Goal: Task Accomplishment & Management: Complete application form

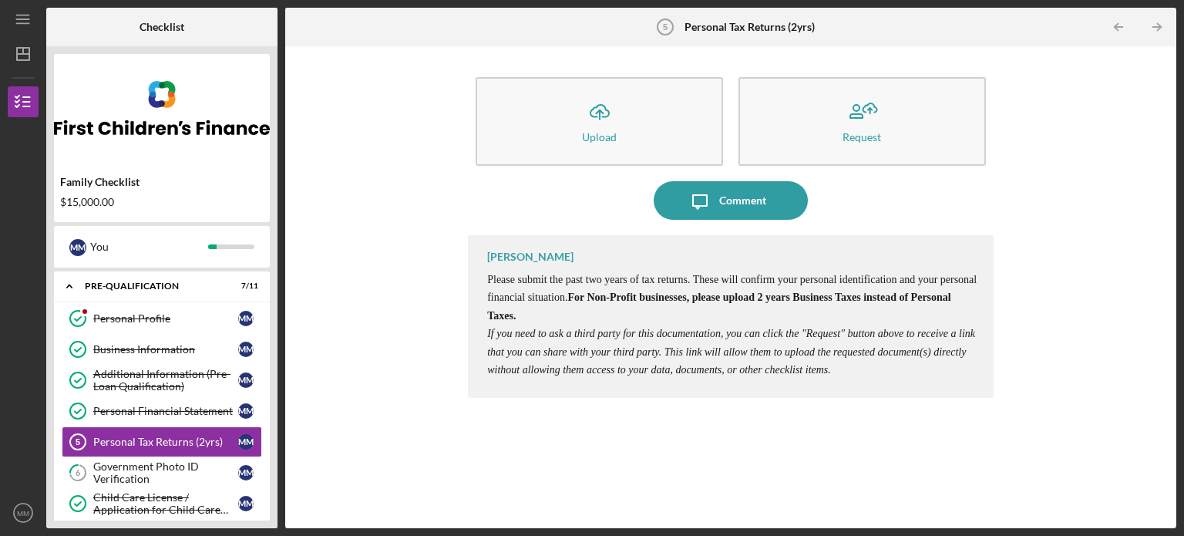
scroll to position [154, 0]
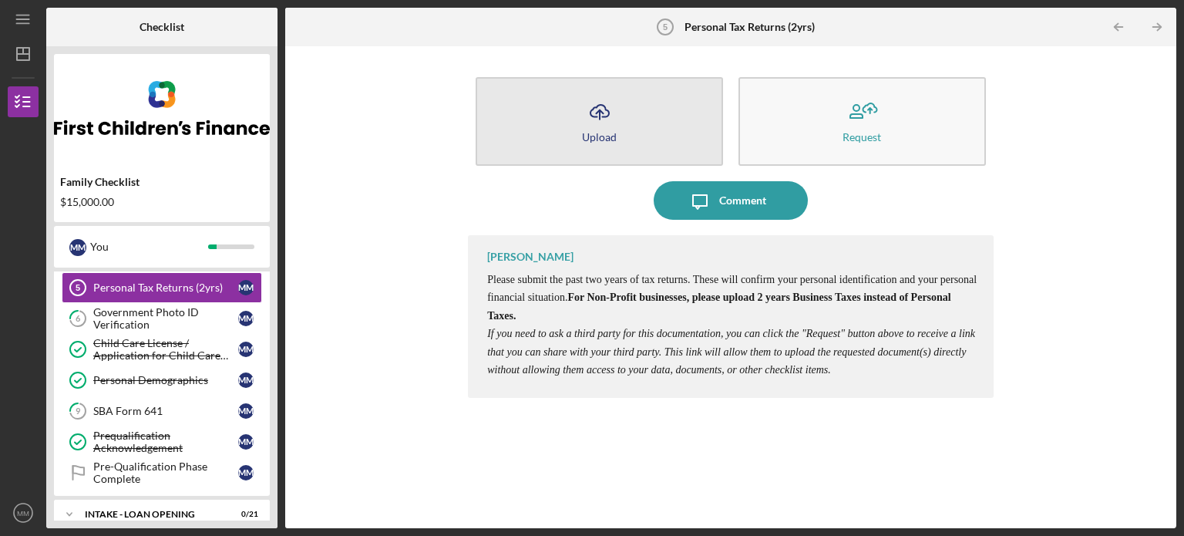
click at [592, 137] on div "Upload" at bounding box center [599, 137] width 35 height 12
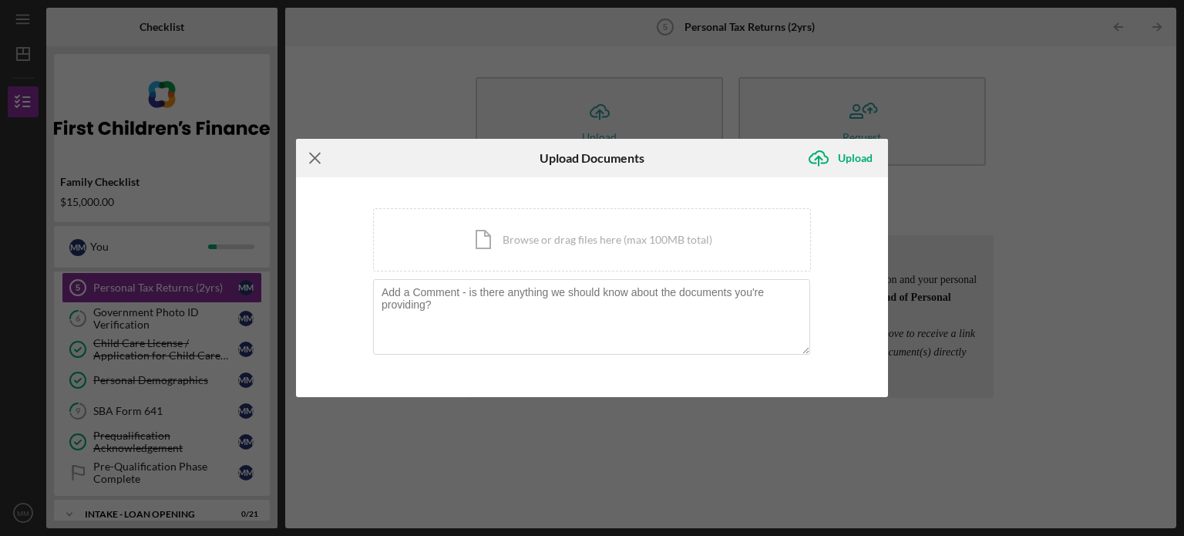
click at [320, 156] on icon "Icon/Menu Close" at bounding box center [315, 158] width 39 height 39
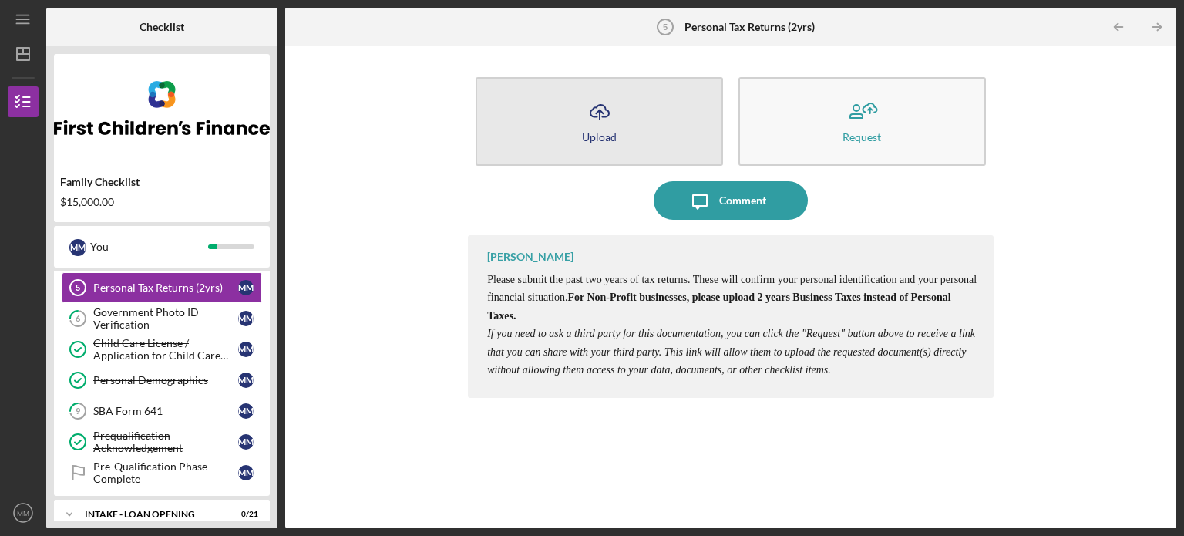
click at [598, 138] on div "Upload" at bounding box center [599, 137] width 35 height 12
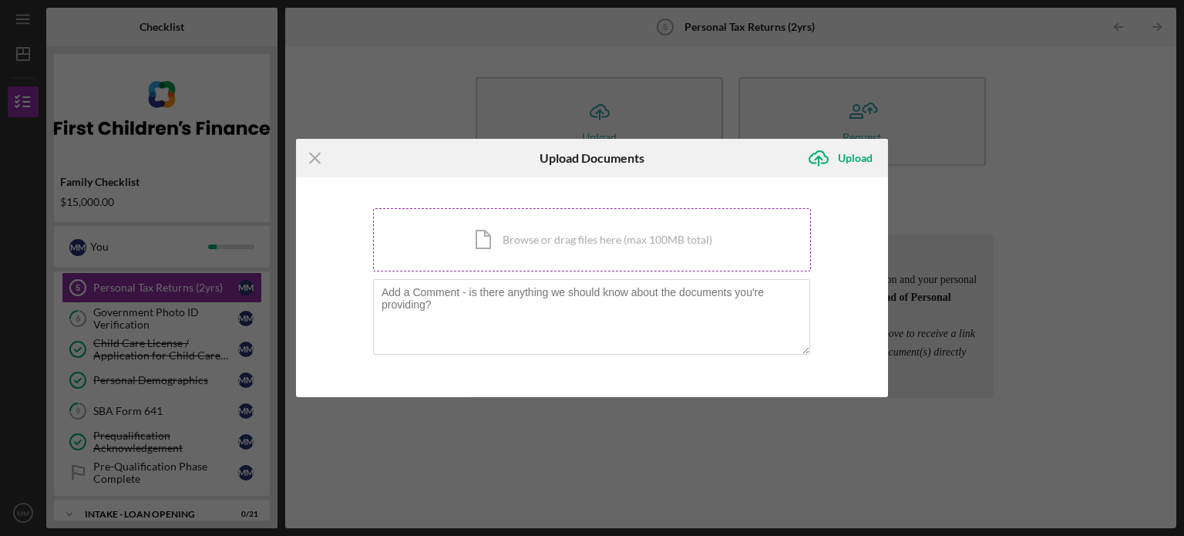
click at [567, 244] on div "Icon/Document Browse or drag files here (max 100MB total) Tap to choose files o…" at bounding box center [592, 239] width 438 height 63
click at [311, 160] on line at bounding box center [315, 158] width 10 height 10
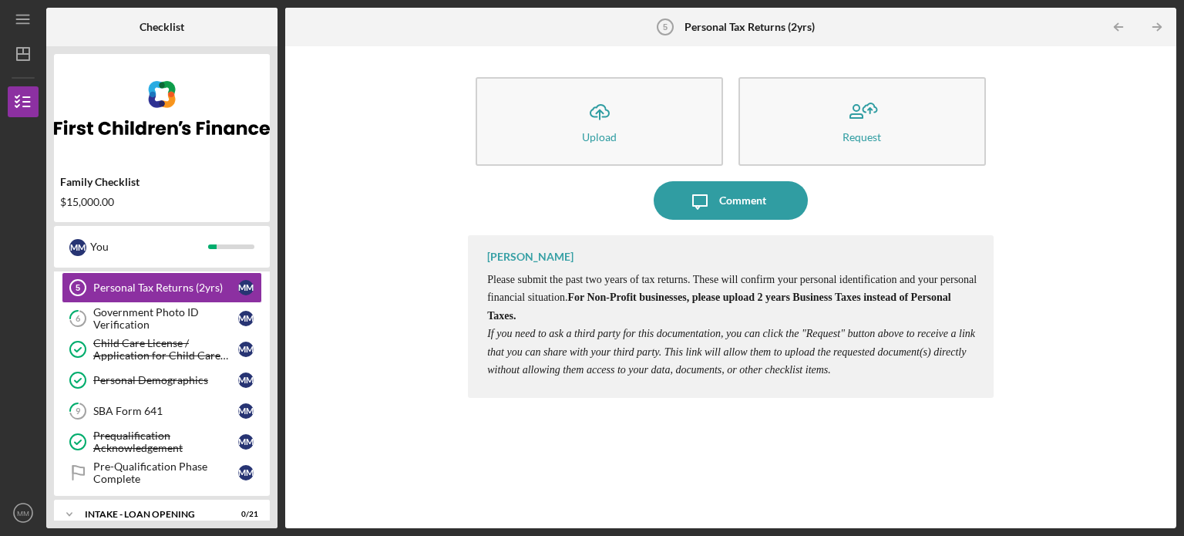
click at [416, 229] on div "Icon/Upload Upload Request Icon/Message Comment [PERSON_NAME] Please submit the…" at bounding box center [731, 287] width 876 height 466
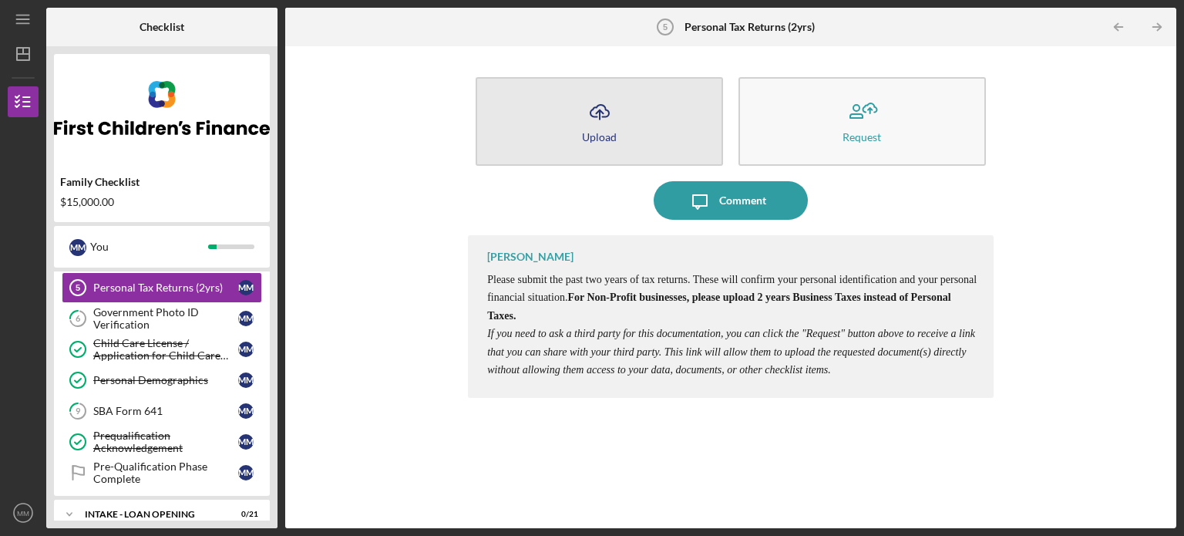
click at [578, 136] on button "Icon/Upload Upload" at bounding box center [599, 121] width 247 height 89
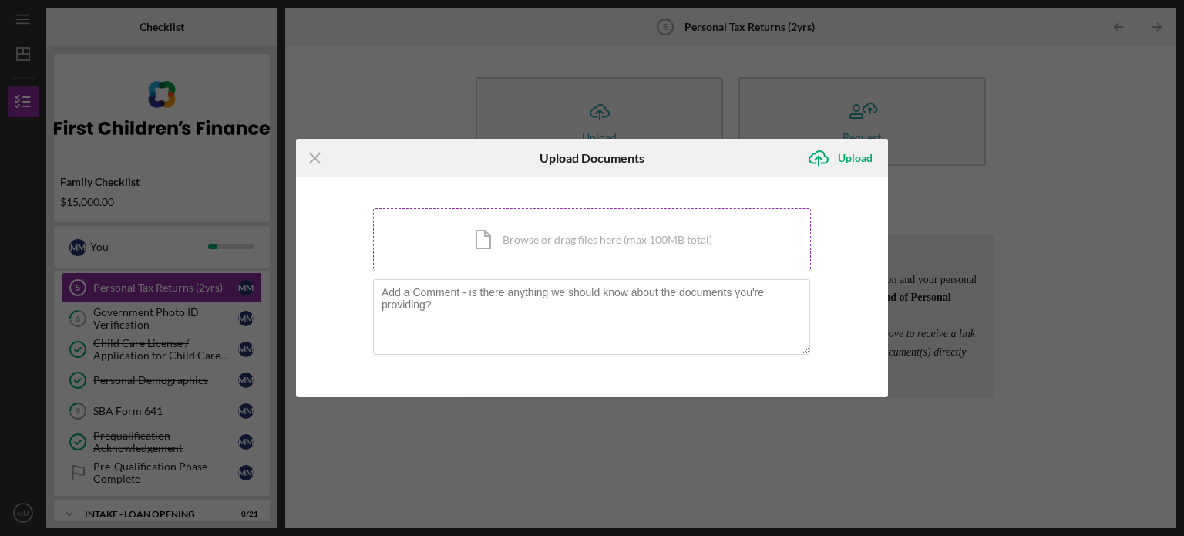
click at [512, 234] on div "Icon/Document Browse or drag files here (max 100MB total) Tap to choose files o…" at bounding box center [592, 239] width 438 height 63
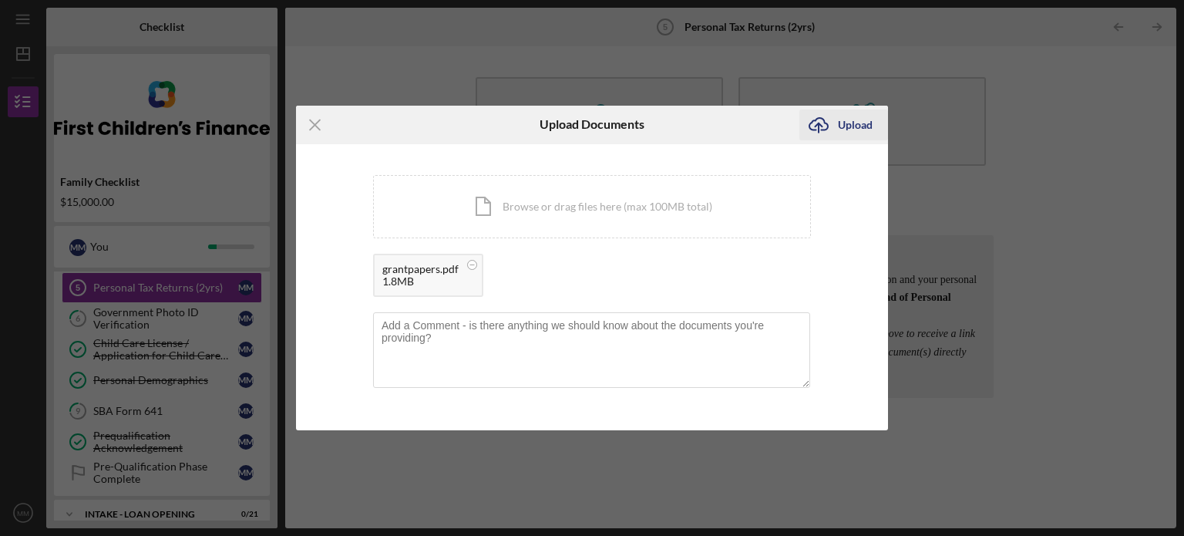
click at [857, 123] on div "Upload" at bounding box center [855, 124] width 35 height 31
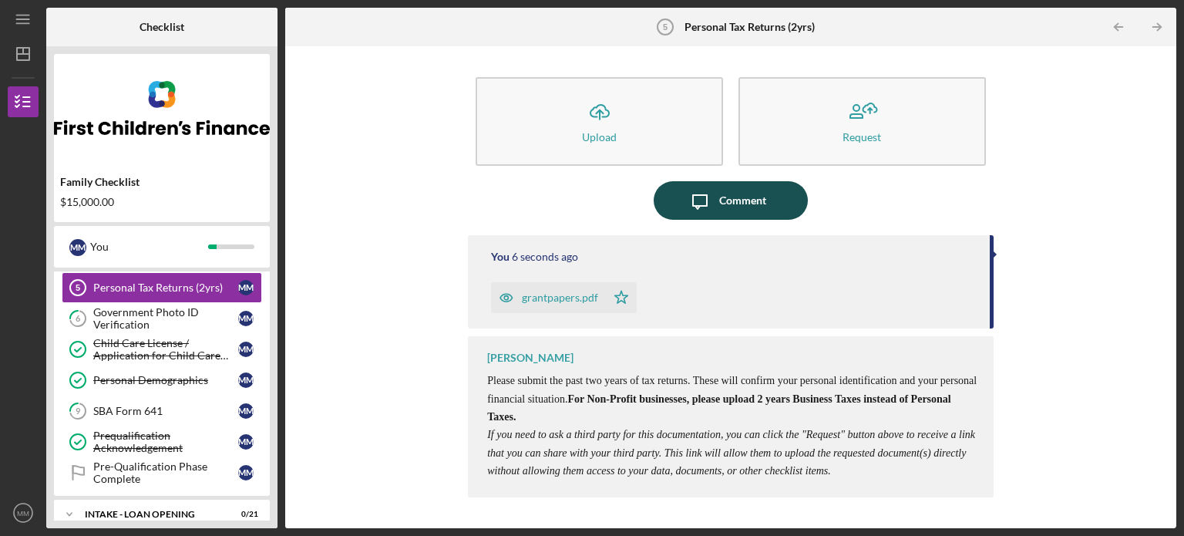
click at [724, 197] on div "Comment" at bounding box center [742, 200] width 47 height 39
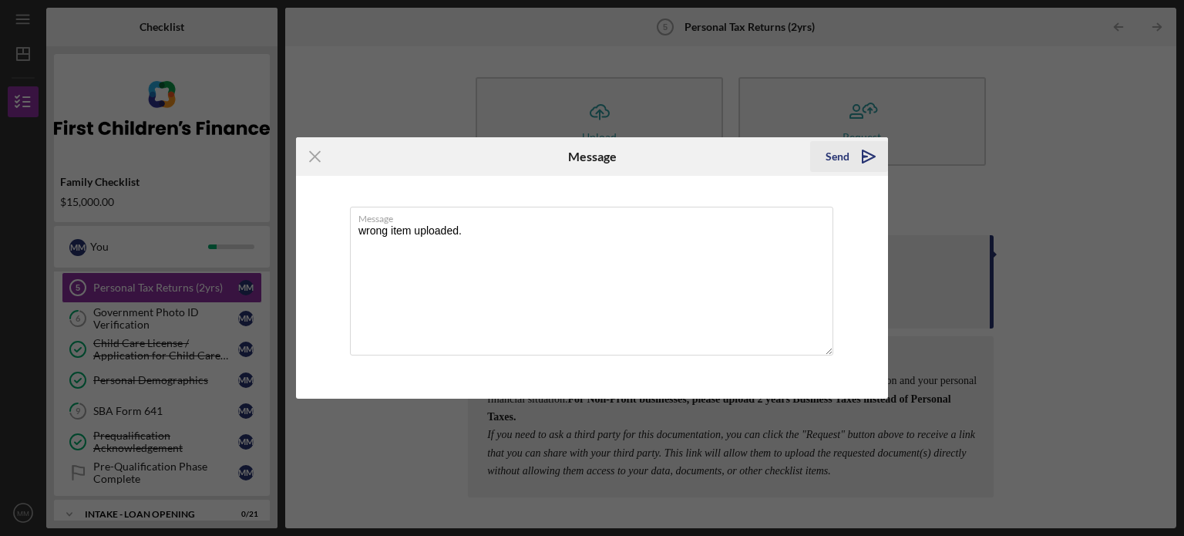
type textarea "wrong item uploaded."
click at [871, 153] on icon "Icon/icon-invite-send" at bounding box center [869, 156] width 39 height 39
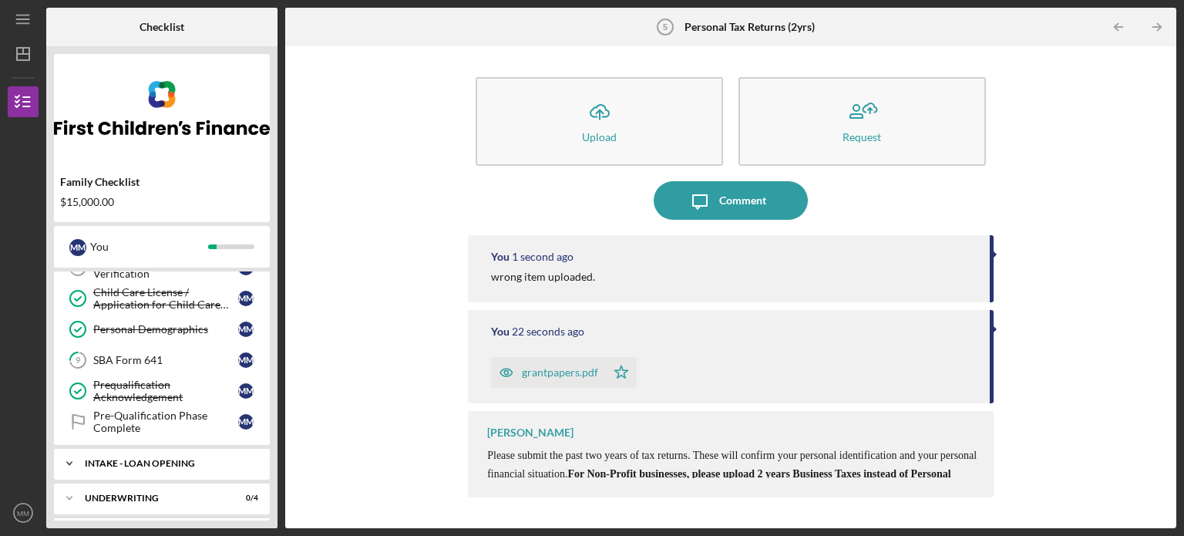
scroll to position [231, 0]
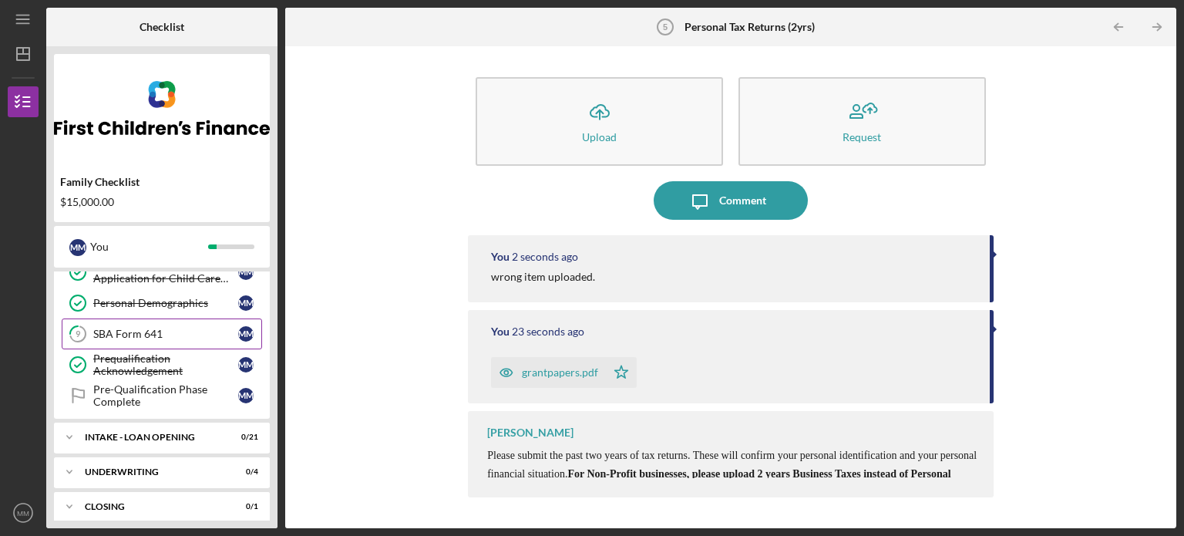
click at [140, 330] on div "SBA Form 641" at bounding box center [165, 334] width 145 height 12
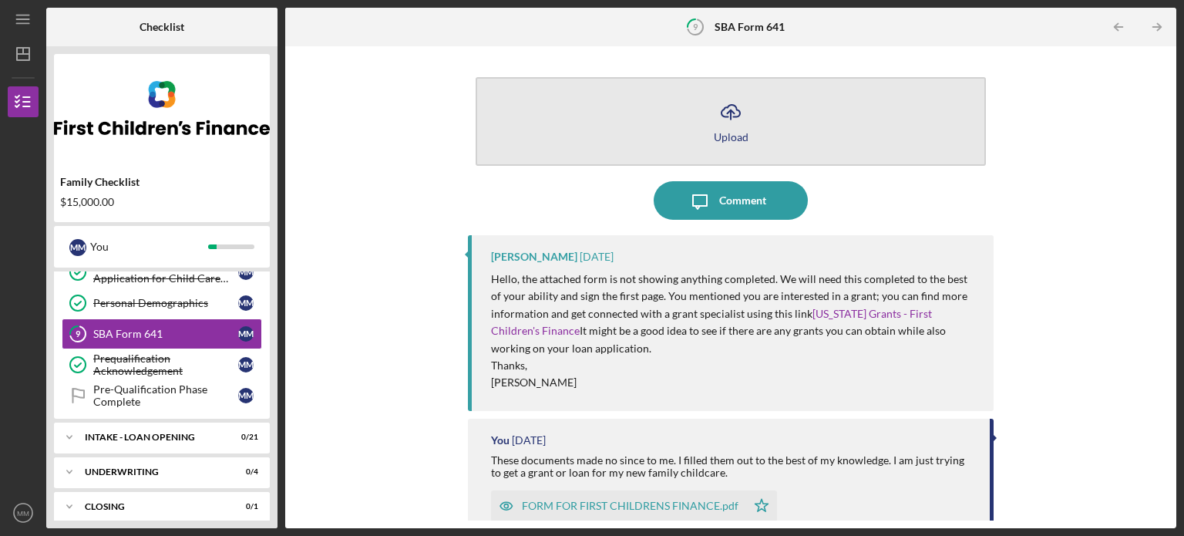
click at [720, 127] on icon "Icon/Upload" at bounding box center [731, 112] width 39 height 39
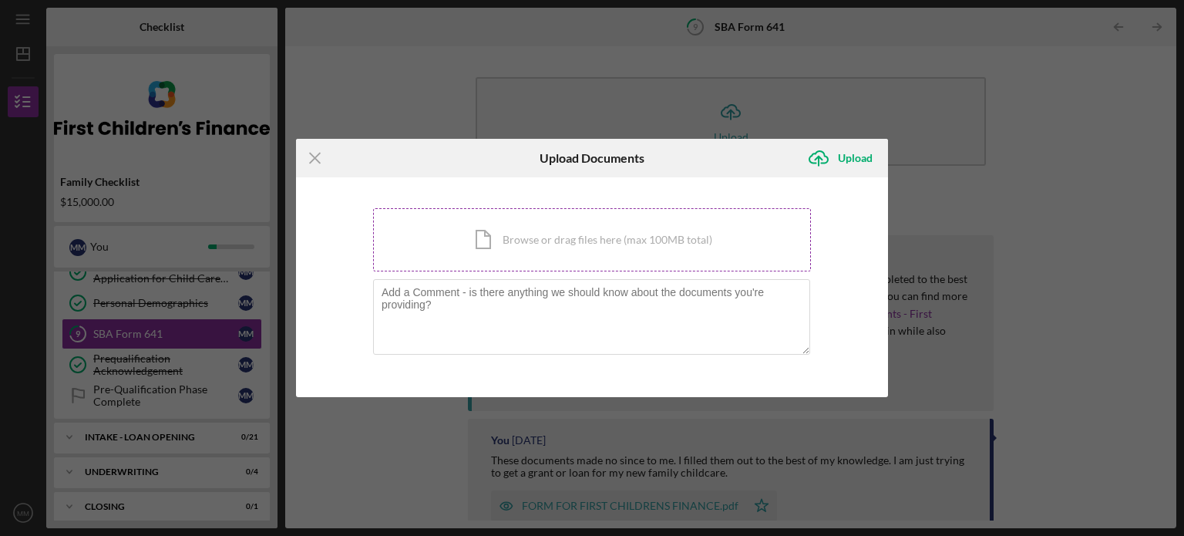
click at [561, 247] on div "Icon/Document Browse or drag files here (max 100MB total) Tap to choose files o…" at bounding box center [592, 239] width 438 height 63
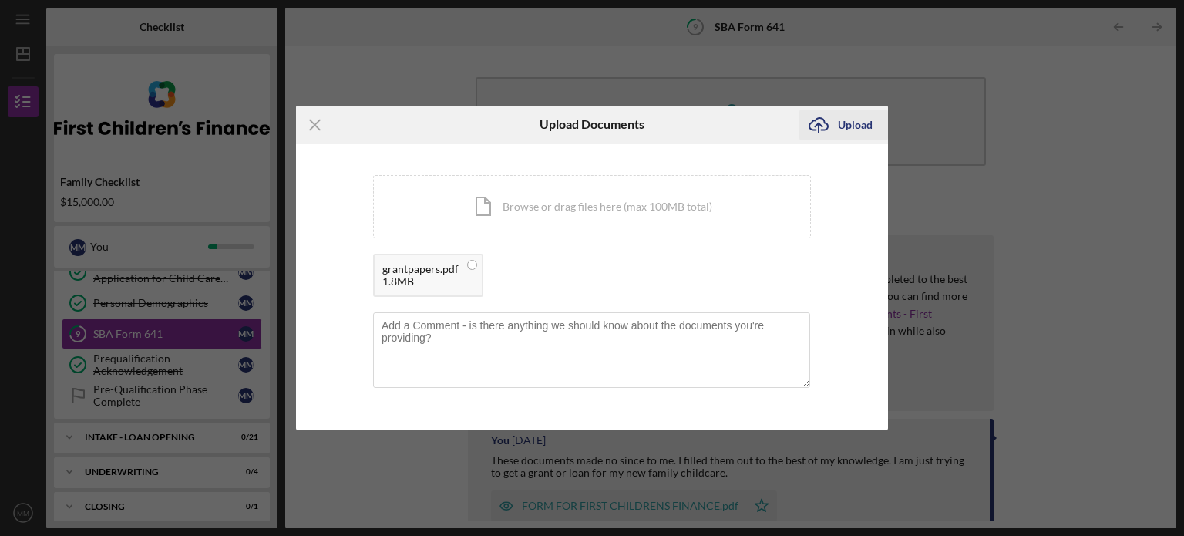
click at [860, 126] on div "Upload" at bounding box center [855, 124] width 35 height 31
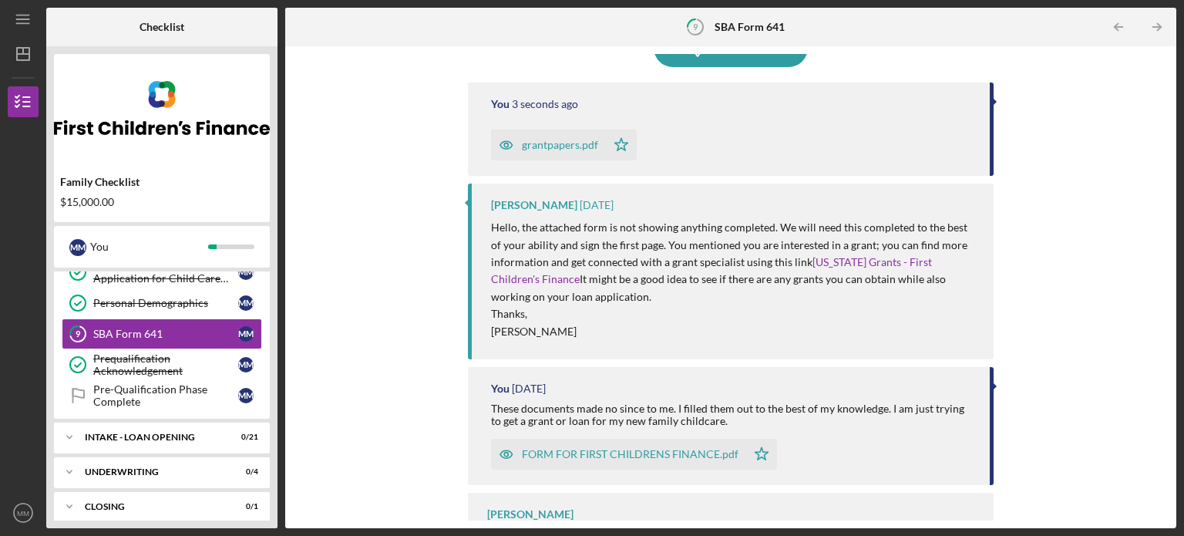
scroll to position [126, 0]
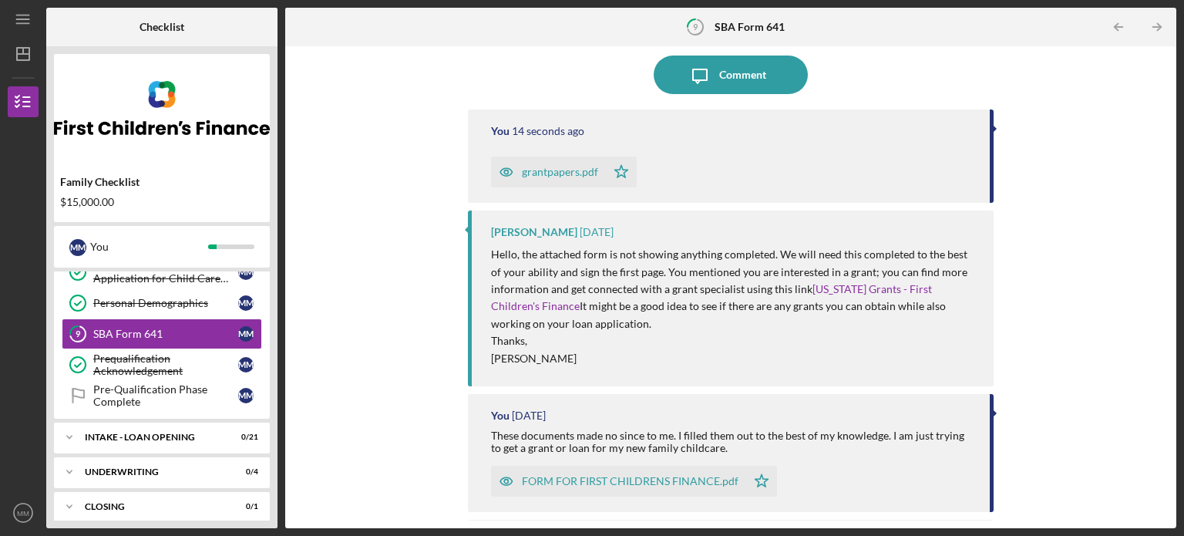
click at [540, 171] on div "grantpapers.pdf" at bounding box center [560, 172] width 76 height 12
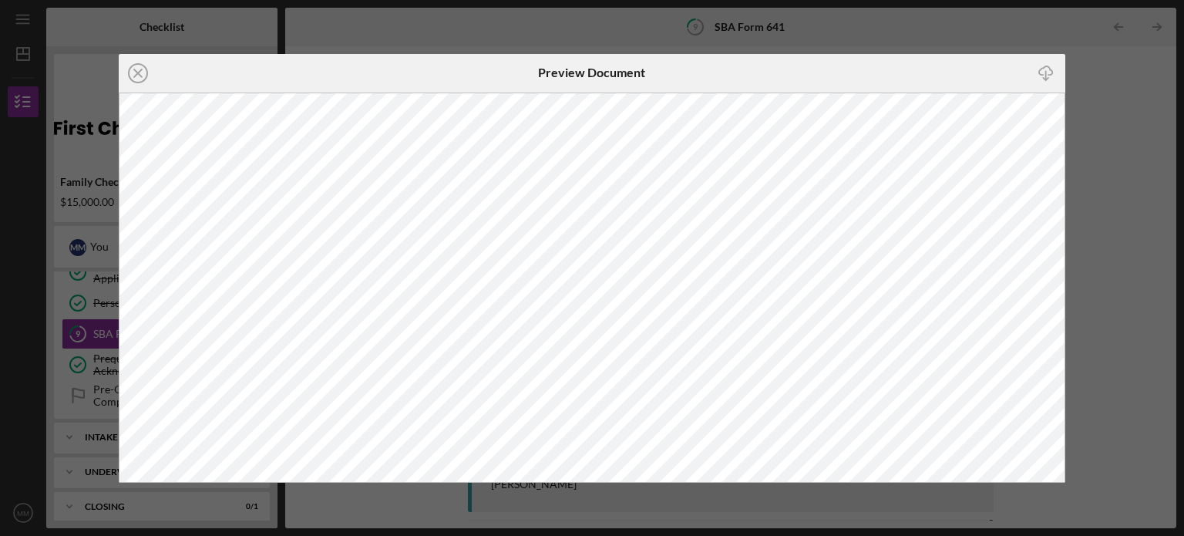
click at [136, 72] on icon "Icon/Close" at bounding box center [138, 73] width 39 height 39
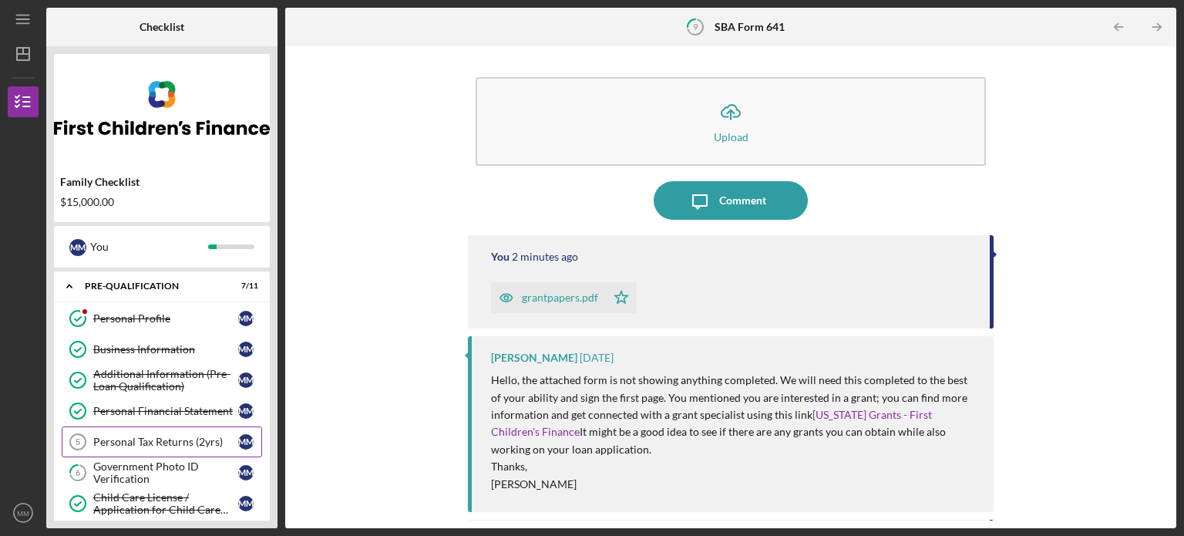
scroll to position [77, 0]
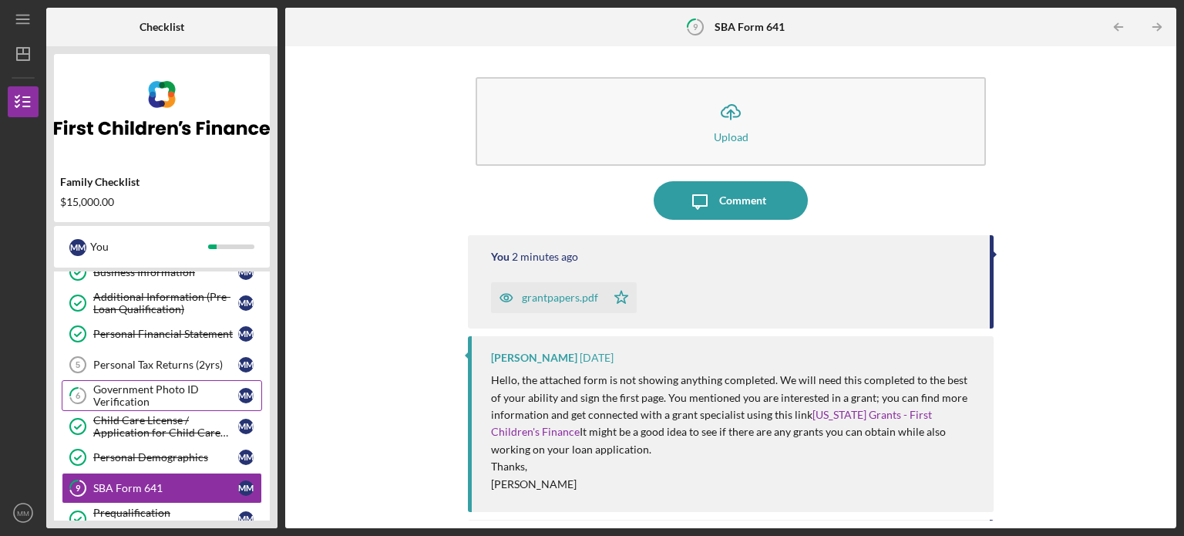
click at [132, 392] on div "Government Photo ID Verification" at bounding box center [165, 395] width 145 height 25
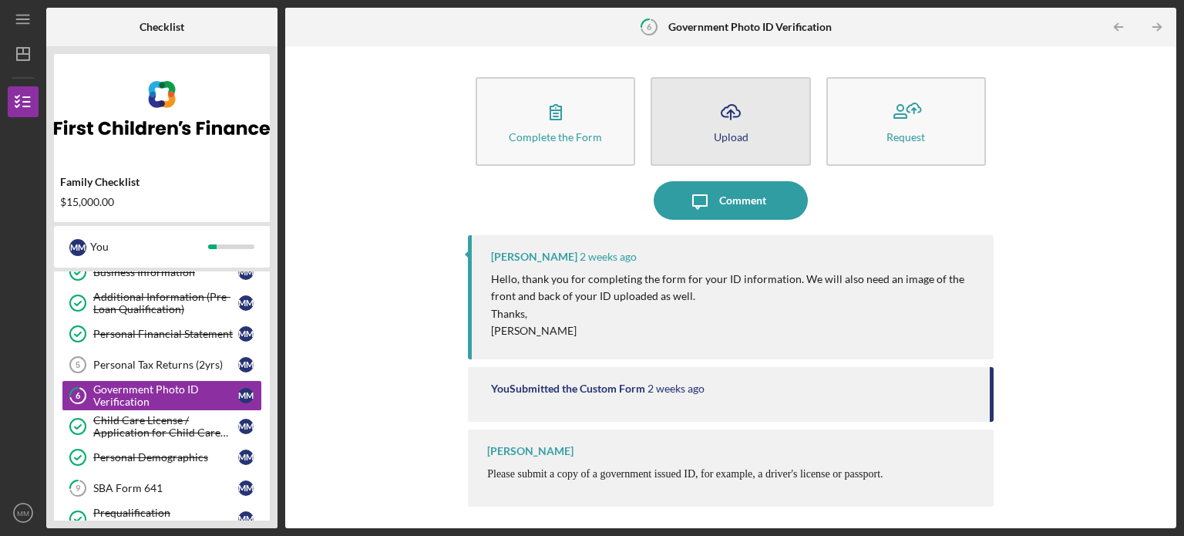
click at [723, 135] on div "Upload" at bounding box center [731, 137] width 35 height 12
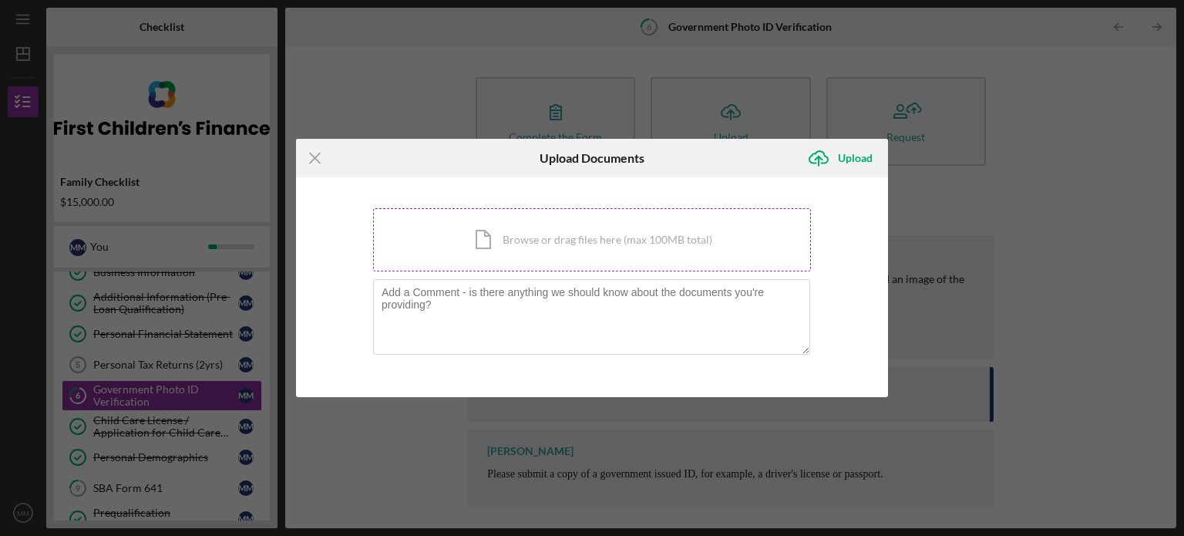
click at [527, 247] on div "Icon/Document Browse or drag files here (max 100MB total) Tap to choose files o…" at bounding box center [592, 239] width 438 height 63
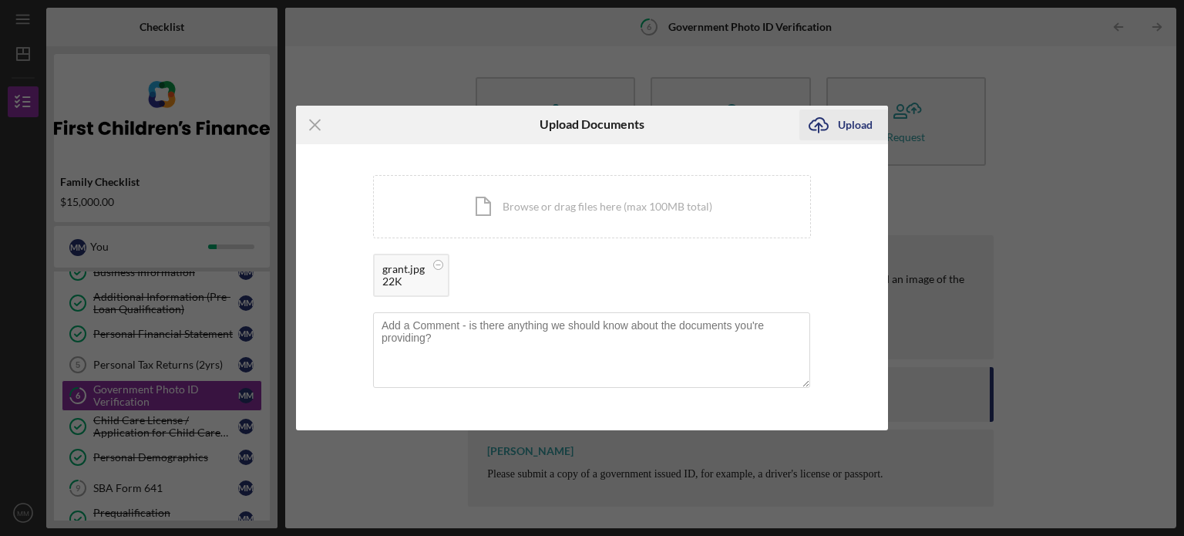
click at [853, 127] on div "Upload" at bounding box center [855, 124] width 35 height 31
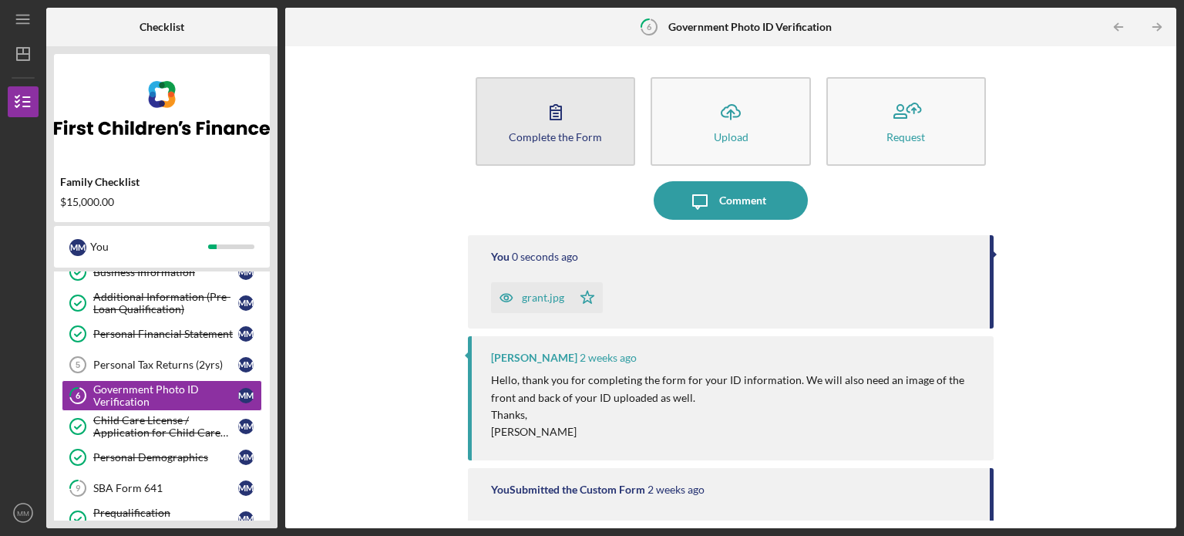
click at [529, 133] on div "Complete the Form" at bounding box center [555, 137] width 93 height 12
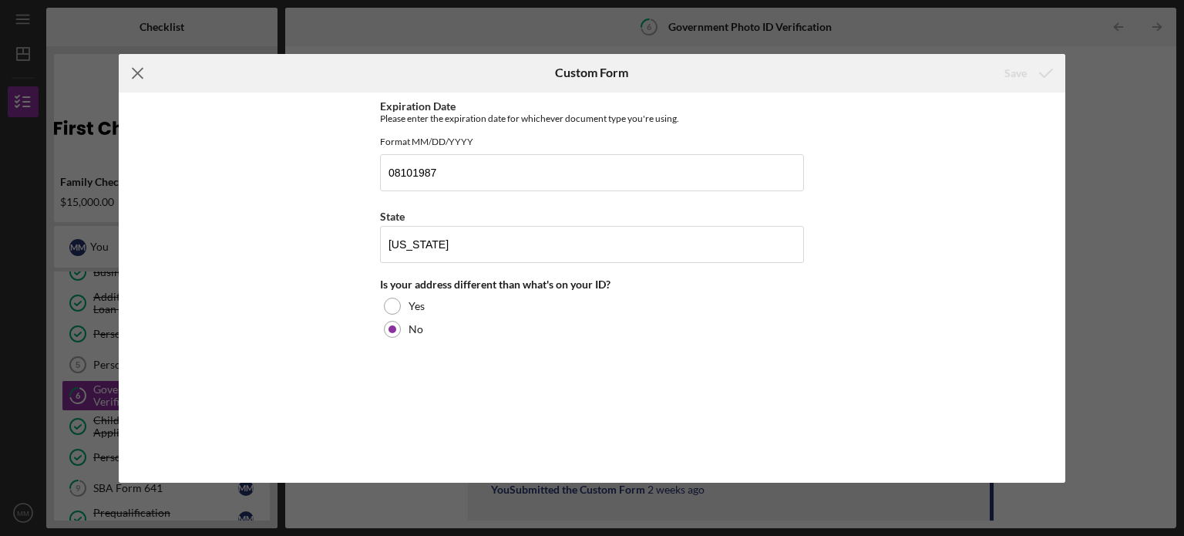
click at [136, 70] on icon "Icon/Menu Close" at bounding box center [138, 73] width 39 height 39
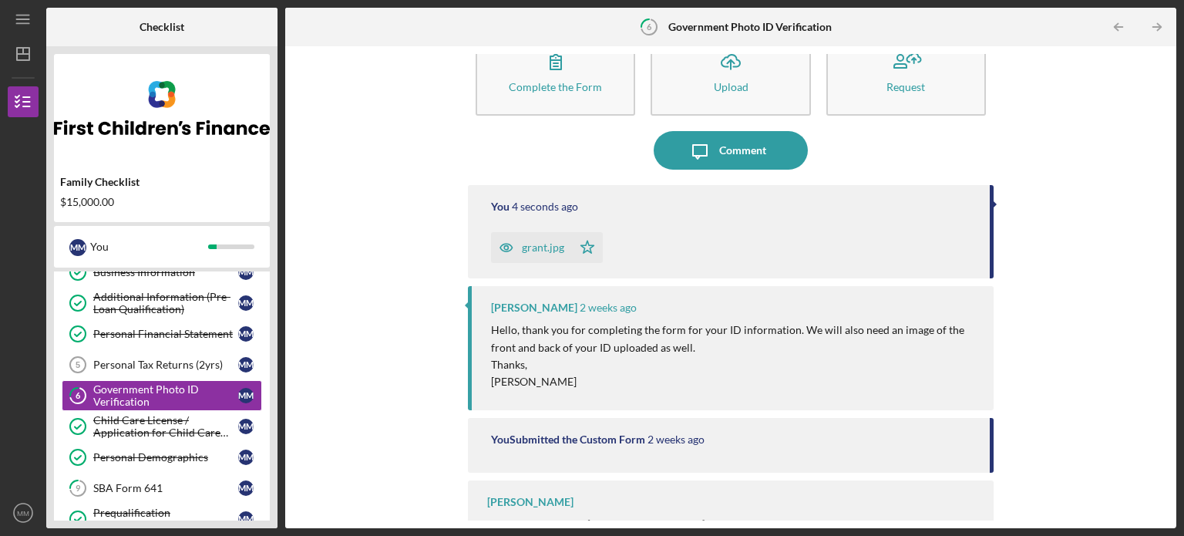
scroll to position [77, 0]
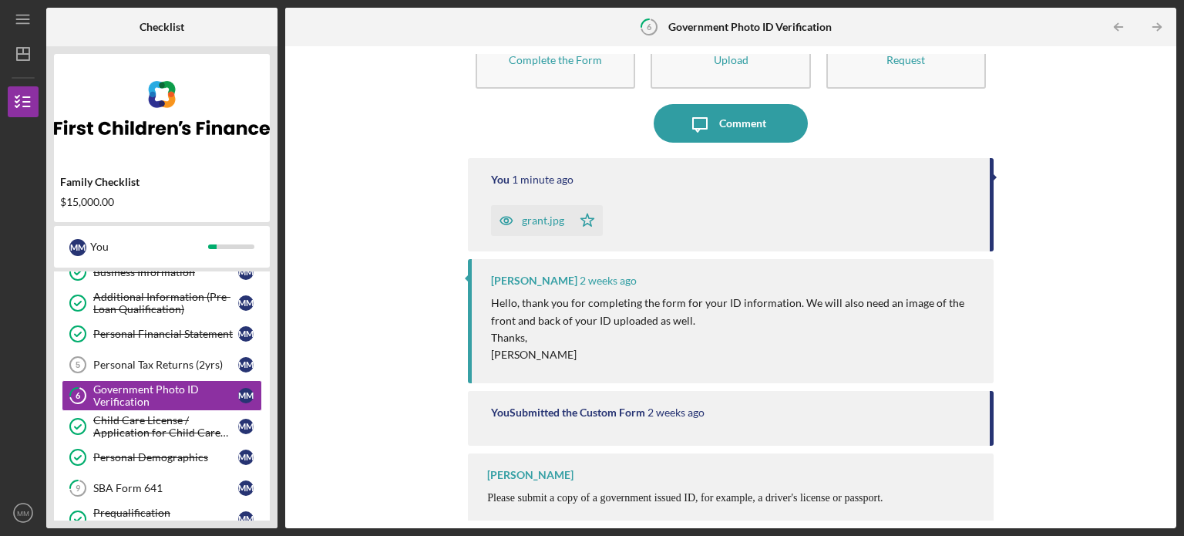
click at [727, 59] on div "Upload" at bounding box center [731, 60] width 35 height 12
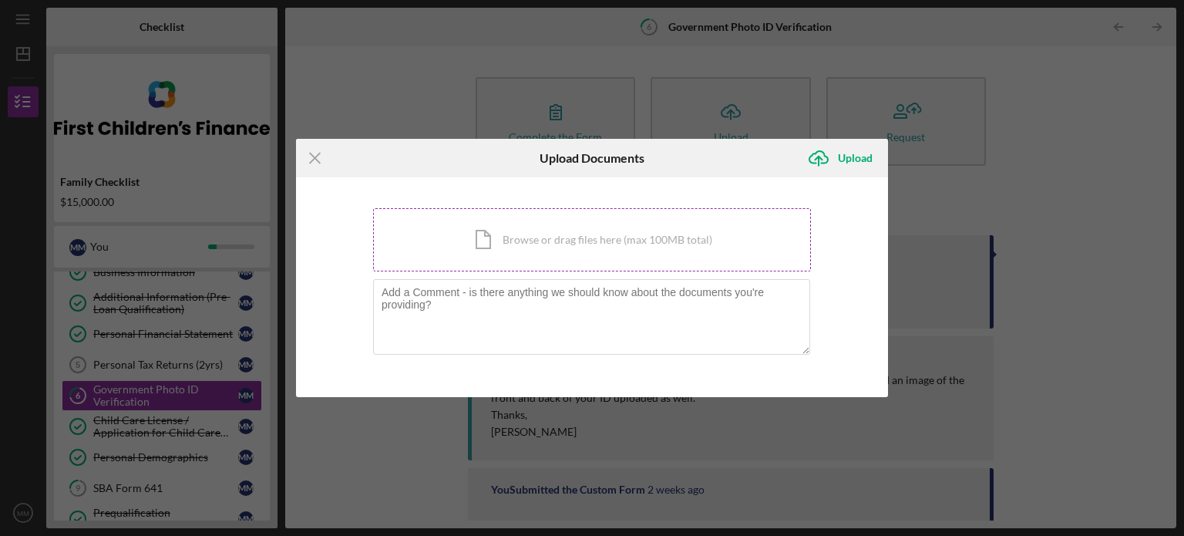
click at [533, 237] on div "Icon/Document Browse or drag files here (max 100MB total) Tap to choose files o…" at bounding box center [592, 239] width 438 height 63
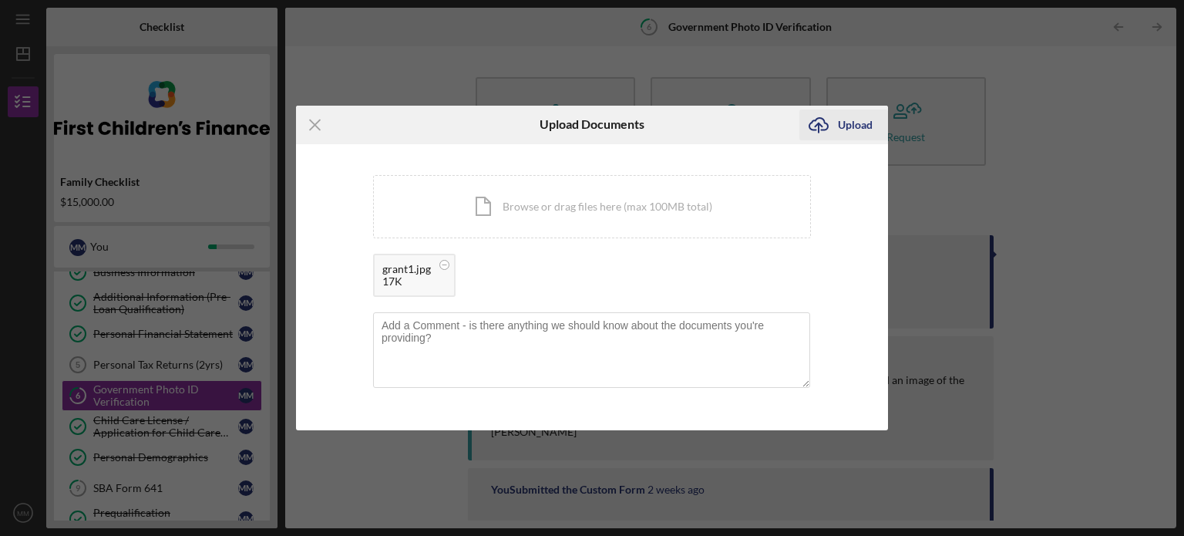
click at [850, 124] on div "Upload" at bounding box center [855, 124] width 35 height 31
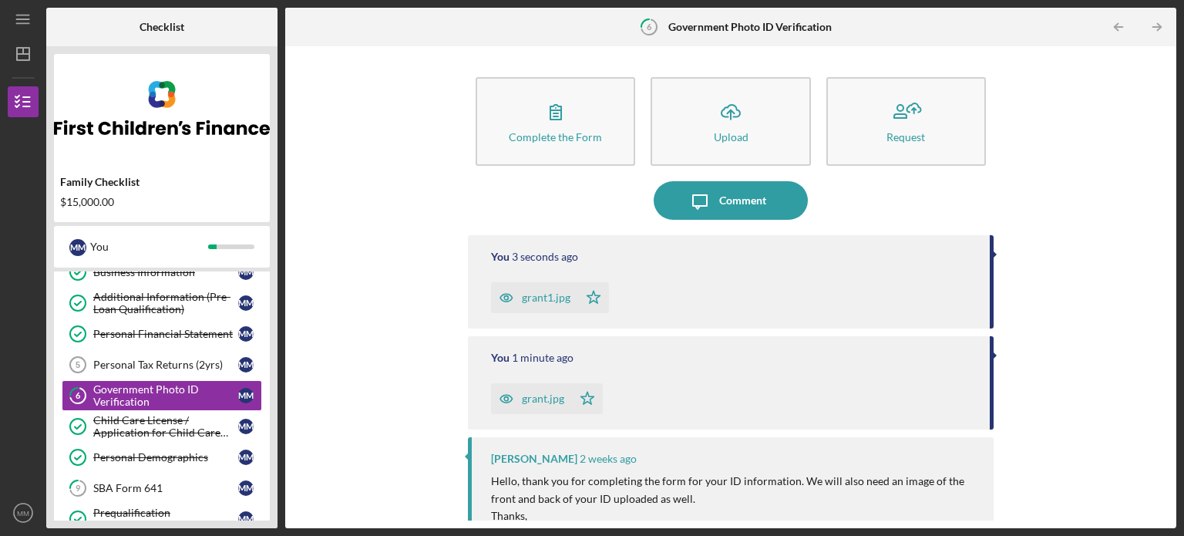
click at [400, 182] on div "Complete the Form Form Icon/Upload Upload Request Icon/Message Comment You 3 se…" at bounding box center [731, 287] width 876 height 466
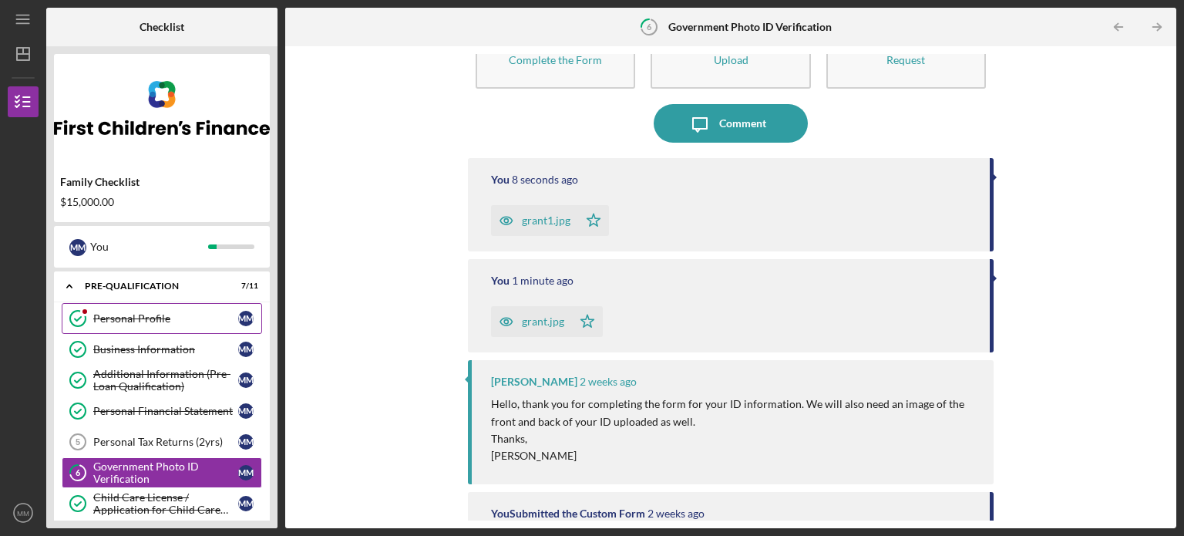
click at [133, 313] on div "Personal Profile" at bounding box center [165, 318] width 145 height 12
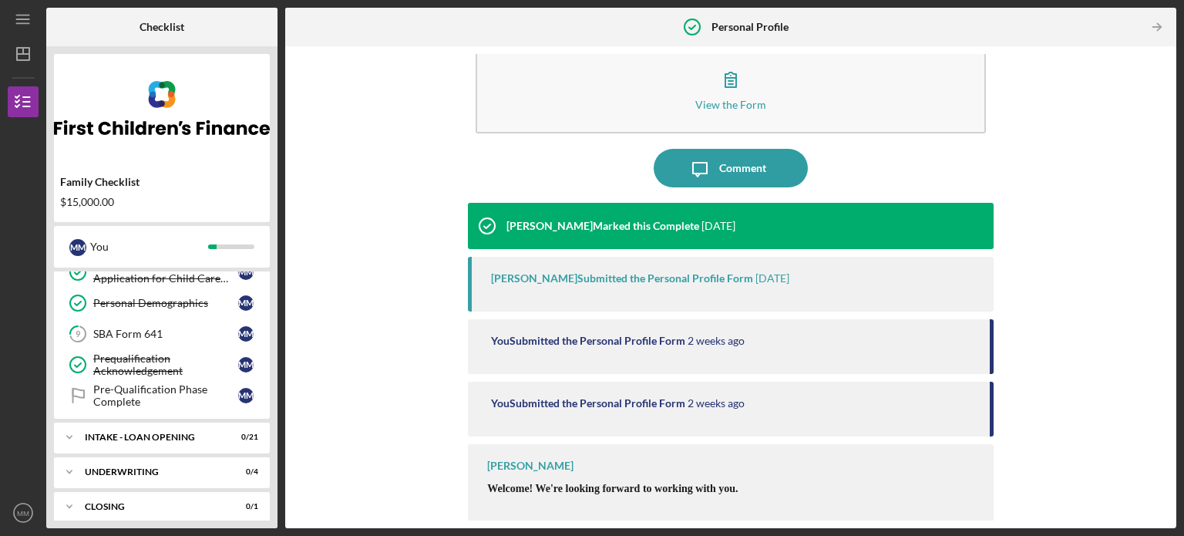
scroll to position [307, 0]
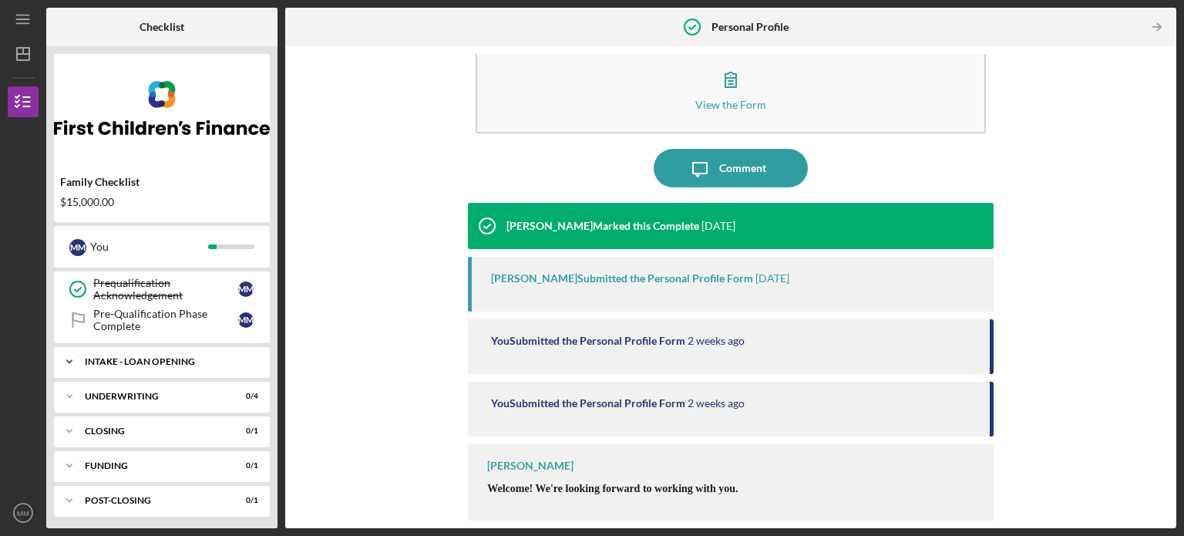
click at [109, 357] on div "INTAKE - LOAN OPENING" at bounding box center [168, 361] width 166 height 9
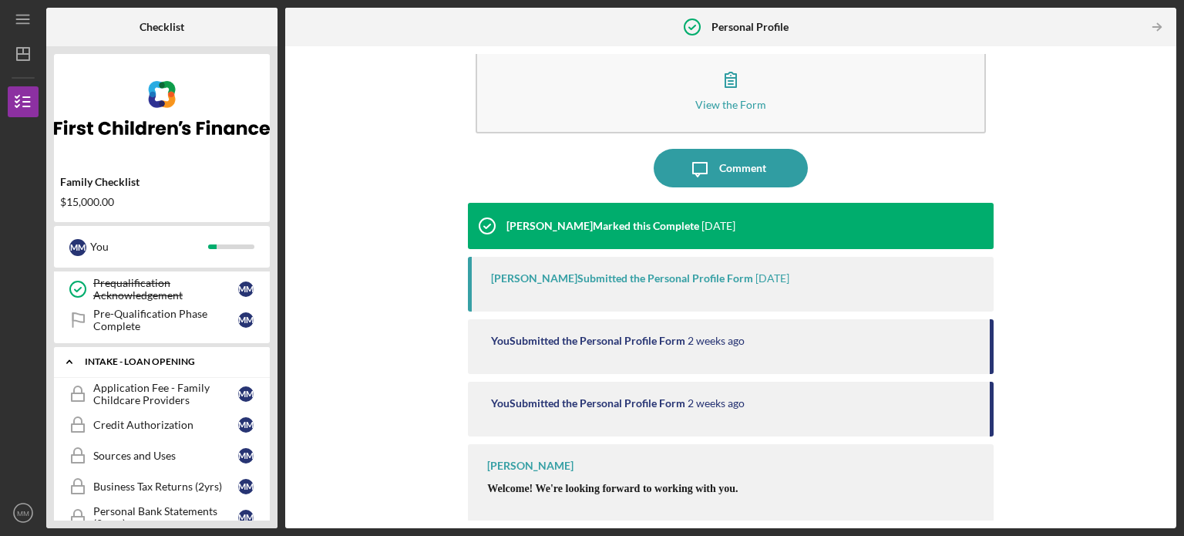
click at [117, 352] on div "Icon/Expander INTAKE - LOAN OPENING 0 / 21" at bounding box center [162, 362] width 216 height 32
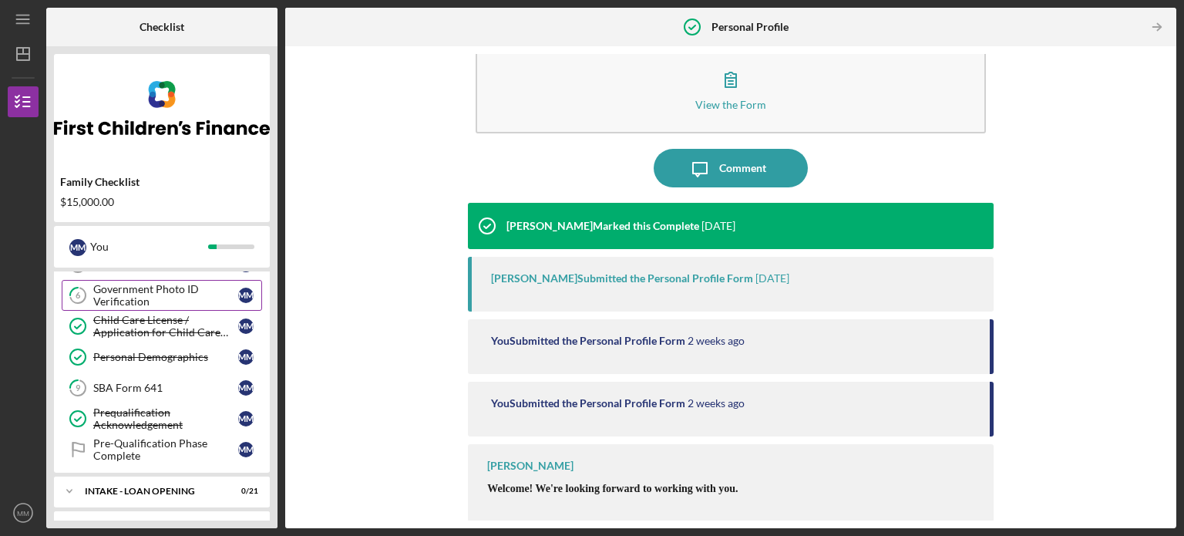
scroll to position [153, 0]
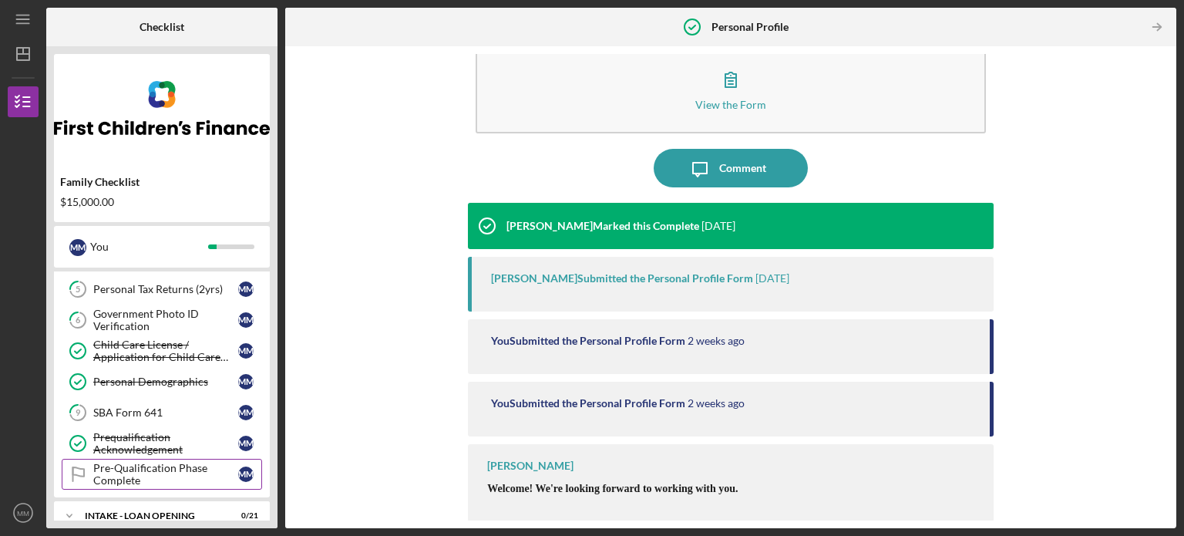
click at [139, 470] on div "Pre-Qualification Phase Complete" at bounding box center [165, 474] width 145 height 25
